Goal: Information Seeking & Learning: Learn about a topic

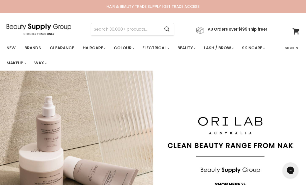
click at [114, 22] on section "Menu Cancel" at bounding box center [153, 26] width 306 height 27
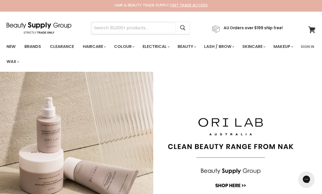
click at [112, 27] on input "Search" at bounding box center [133, 28] width 84 height 12
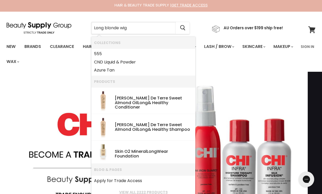
type input "Long blonde wigs"
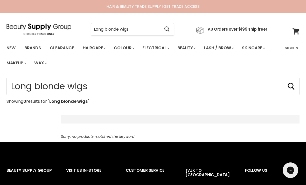
click at [159, 27] on input "Long blonde wigs" at bounding box center [125, 29] width 69 height 12
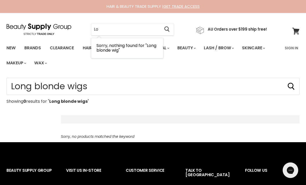
type input "L"
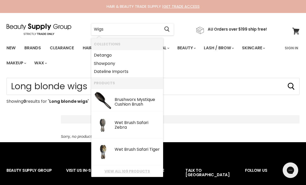
type input "Wig"
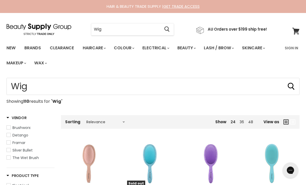
click at [133, 32] on input "Wig" at bounding box center [125, 29] width 69 height 12
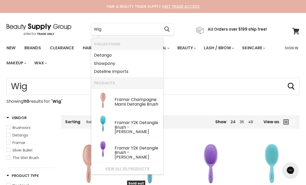
type input "Wigs"
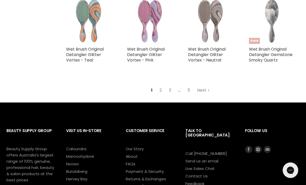
click at [203, 90] on link "Next" at bounding box center [203, 90] width 18 height 9
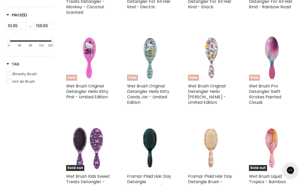
scroll to position [123, 0]
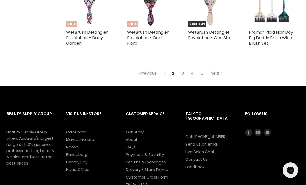
click at [217, 70] on link "Next" at bounding box center [217, 73] width 18 height 9
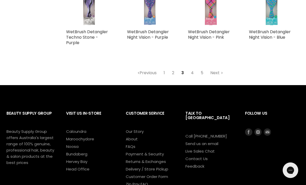
click at [216, 69] on link "Next" at bounding box center [217, 72] width 18 height 9
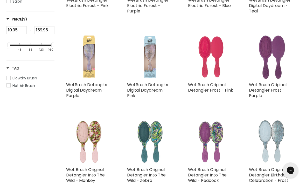
scroll to position [123, 0]
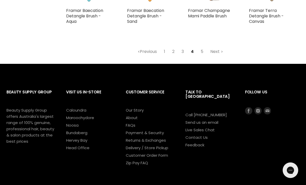
click at [216, 47] on link "Next" at bounding box center [217, 51] width 18 height 9
